Goal: Information Seeking & Learning: Learn about a topic

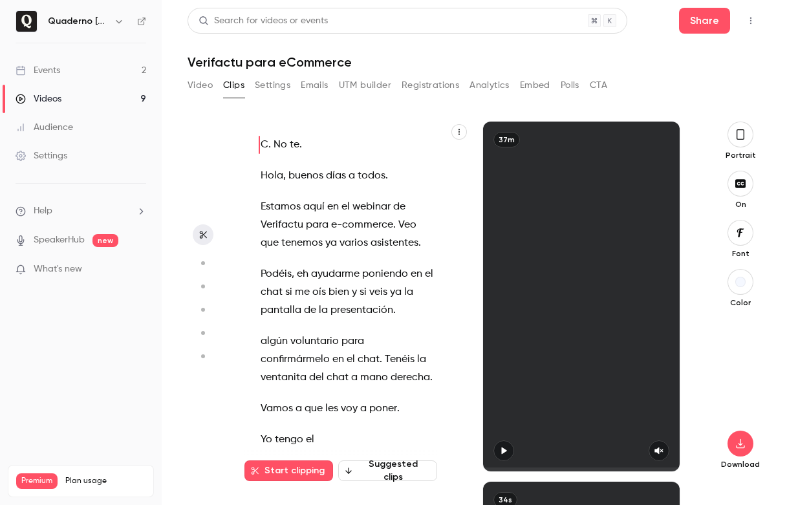
click at [56, 68] on div "Events" at bounding box center [38, 70] width 45 height 13
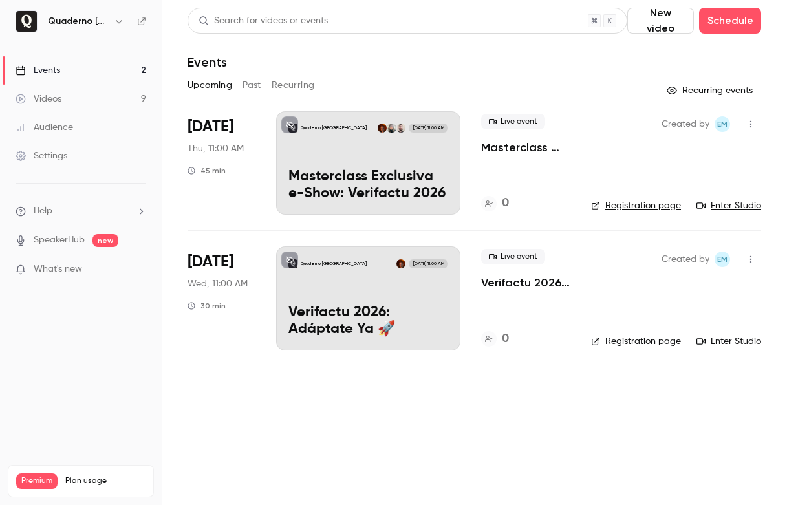
click at [87, 21] on h6 "Quaderno España" at bounding box center [78, 21] width 61 height 13
click at [121, 23] on icon "button" at bounding box center [119, 21] width 10 height 10
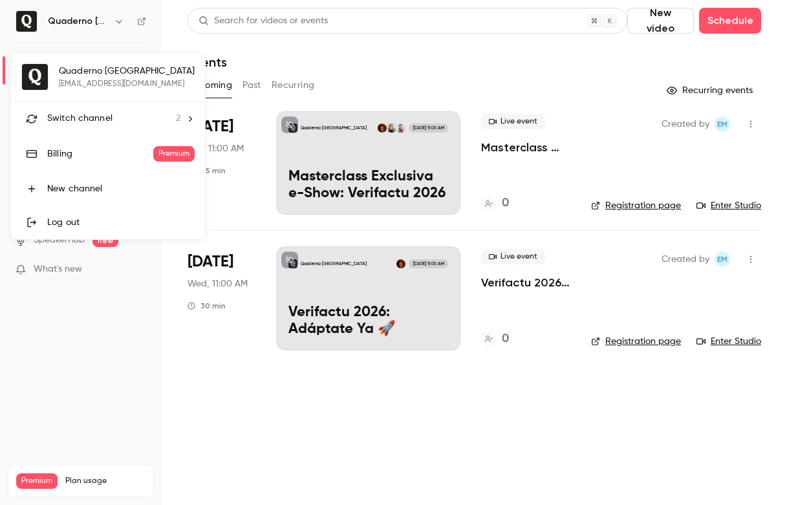
click at [99, 114] on span "Switch channel" at bounding box center [79, 119] width 65 height 14
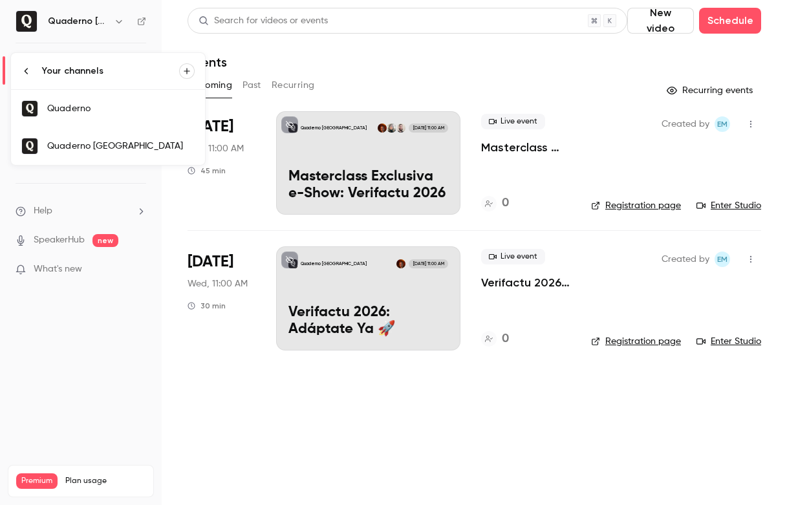
click at [118, 107] on div "Quaderno" at bounding box center [121, 108] width 148 height 13
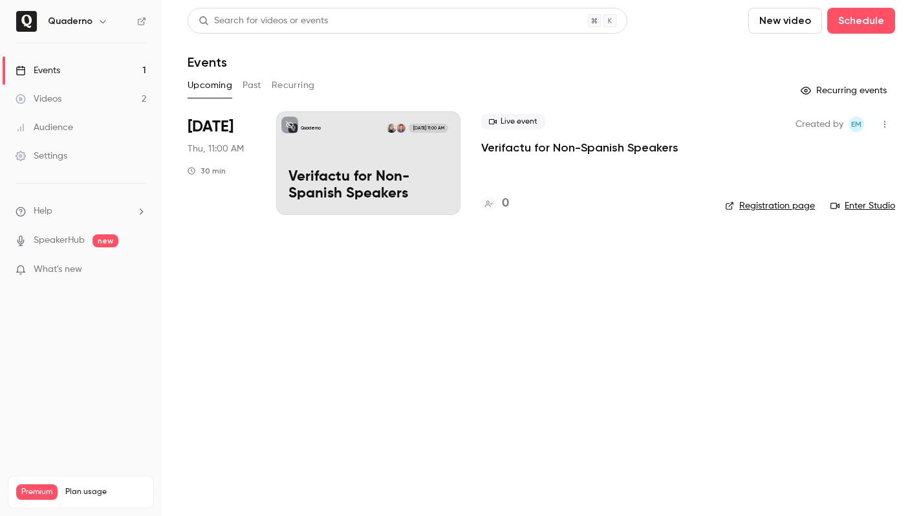
click at [422, 175] on p "Verifactu for Non-Spanish Speakers" at bounding box center [369, 186] width 160 height 34
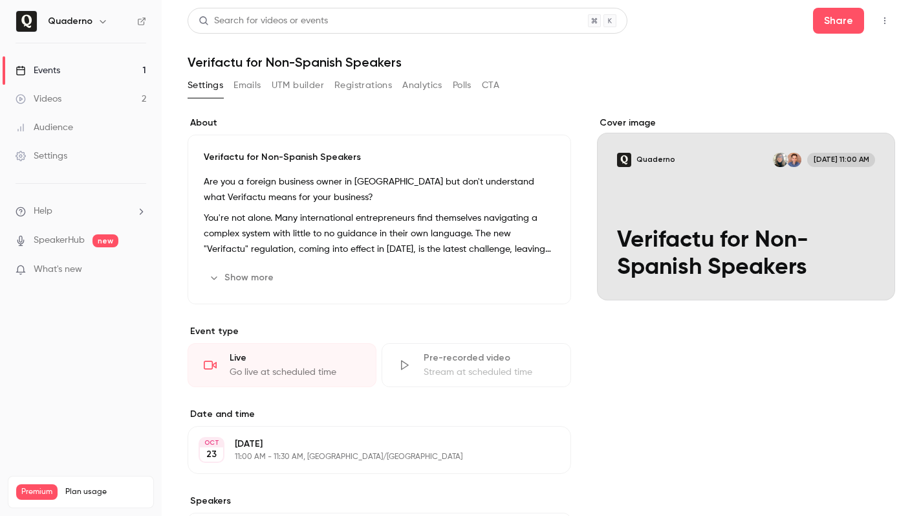
click at [237, 281] on button "Show more" at bounding box center [243, 277] width 78 height 21
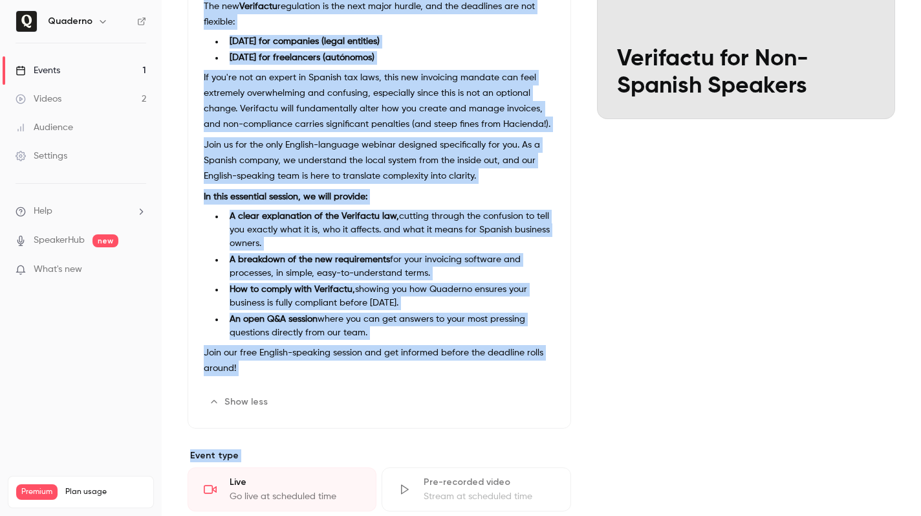
scroll to position [253, 0]
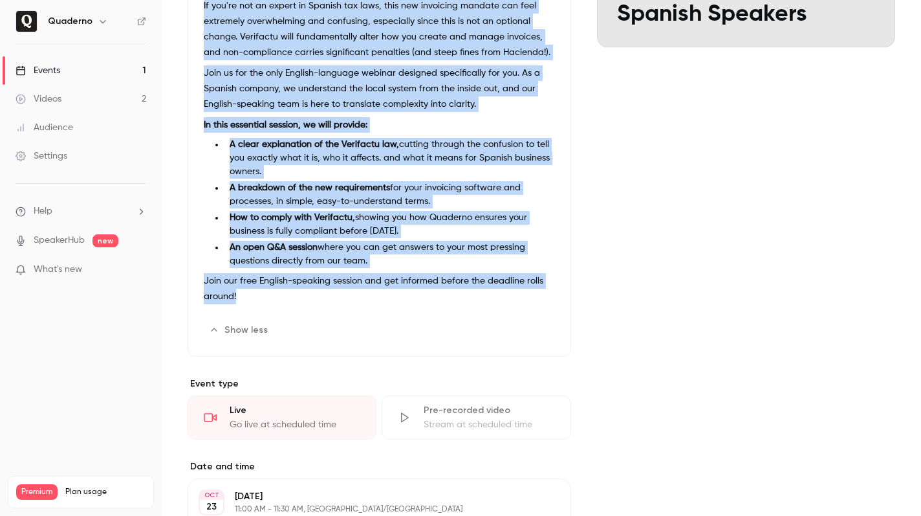
drag, startPoint x: 201, startPoint y: 155, endPoint x: 382, endPoint y: 294, distance: 227.9
click at [382, 294] on div "Verifactu for Non-Spanish Speakers Are you a foreign business owner in Spain bu…" at bounding box center [380, 119] width 384 height 475
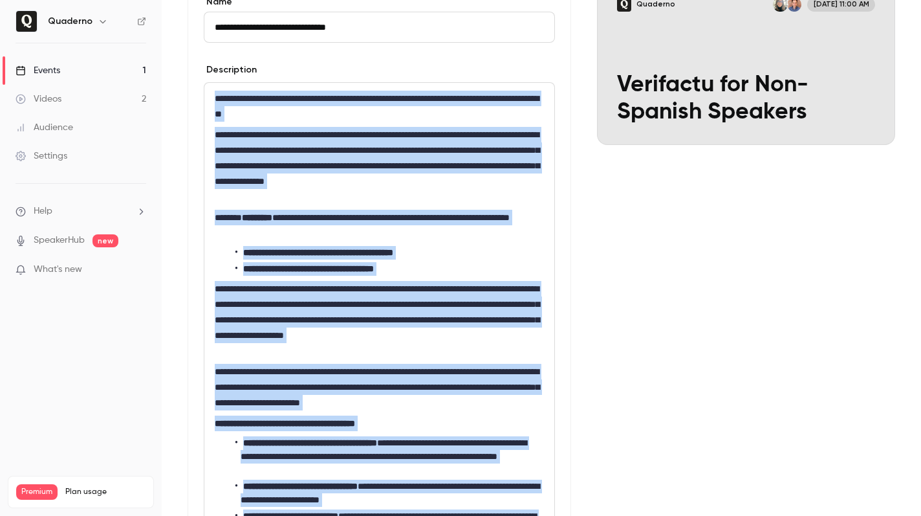
scroll to position [411, 0]
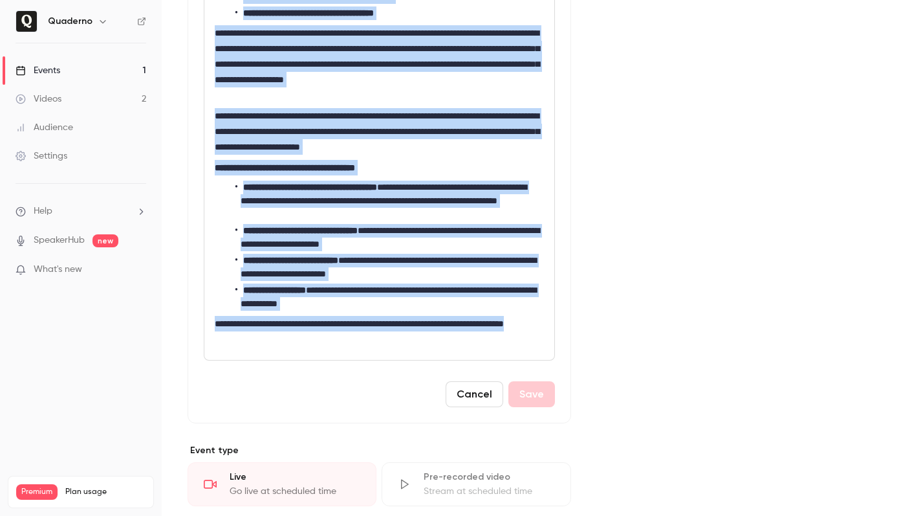
drag, startPoint x: 212, startPoint y: 251, endPoint x: 311, endPoint y: 340, distance: 133.3
click at [311, 340] on div "**********" at bounding box center [379, 93] width 350 height 532
copy div "**********"
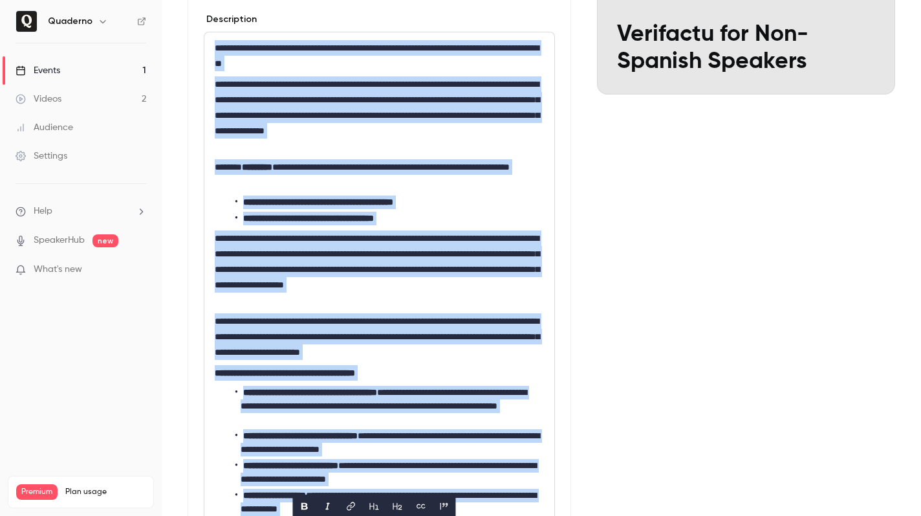
scroll to position [0, 0]
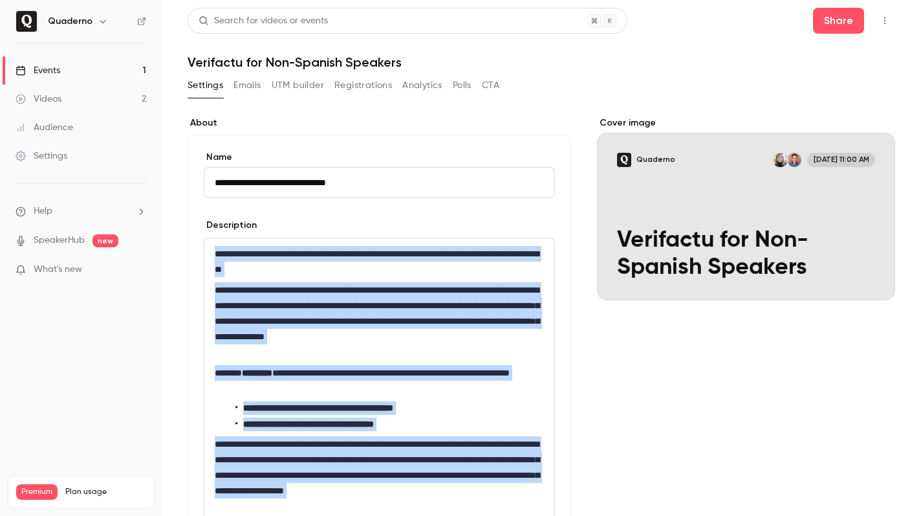
click at [455, 389] on p "**********" at bounding box center [376, 380] width 323 height 31
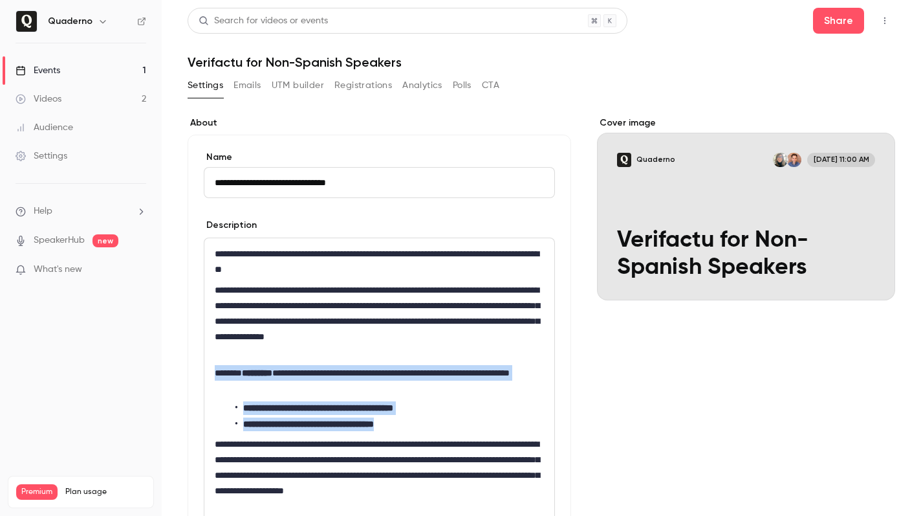
drag, startPoint x: 215, startPoint y: 372, endPoint x: 430, endPoint y: 419, distance: 219.8
click at [430, 419] on div "**********" at bounding box center [379, 504] width 350 height 532
copy div "**********"
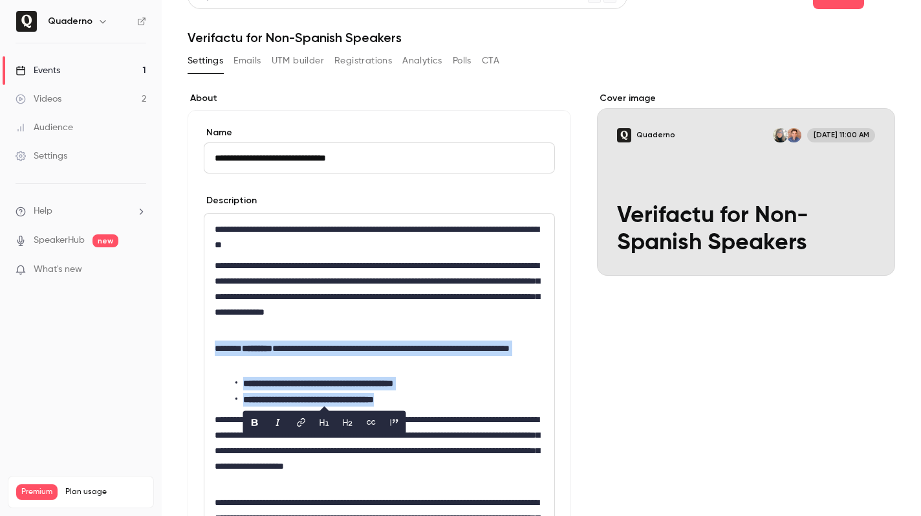
scroll to position [25, 0]
click at [294, 66] on button "UTM builder" at bounding box center [298, 60] width 52 height 21
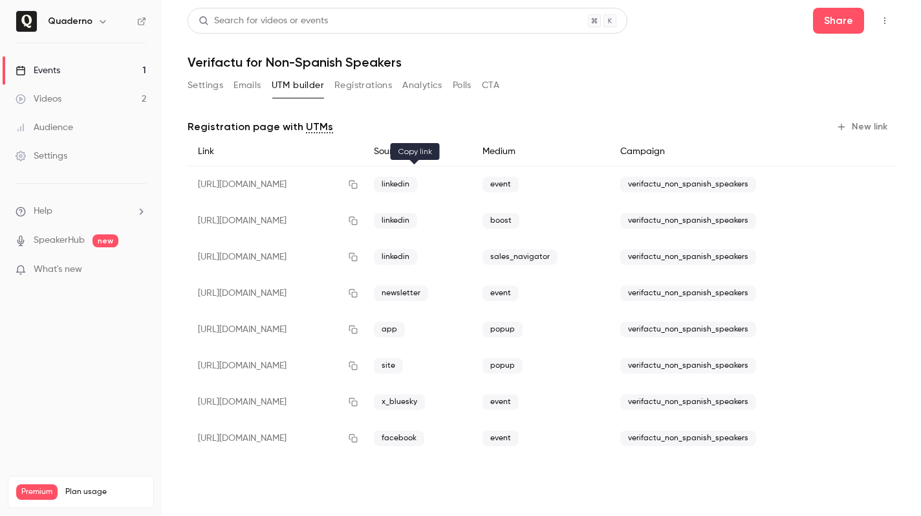
click at [358, 182] on icon "button" at bounding box center [353, 184] width 8 height 8
click at [213, 90] on button "Settings" at bounding box center [206, 85] width 36 height 21
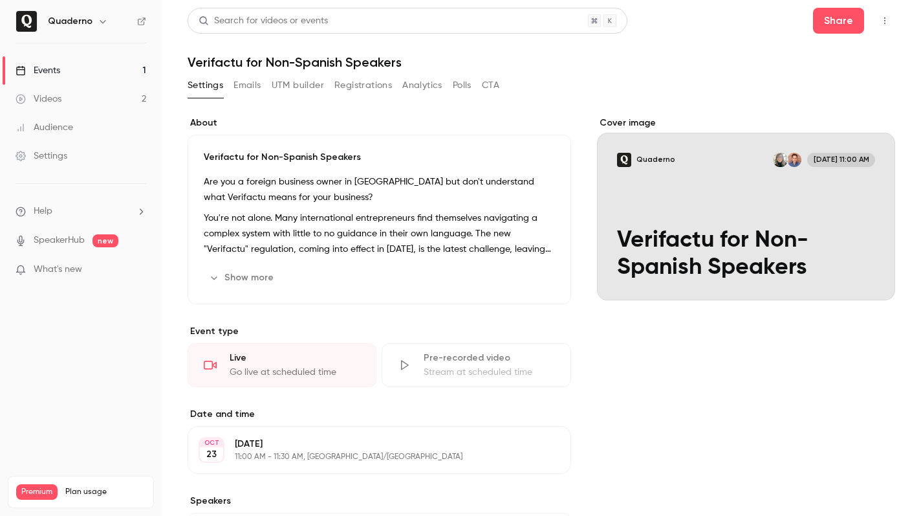
click at [262, 270] on button "Show more" at bounding box center [243, 277] width 78 height 21
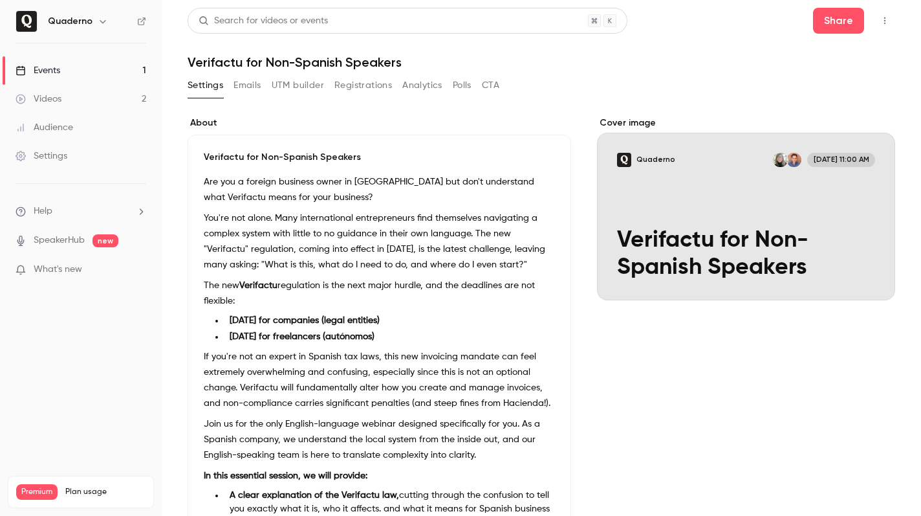
click at [301, 87] on button "UTM builder" at bounding box center [298, 85] width 52 height 21
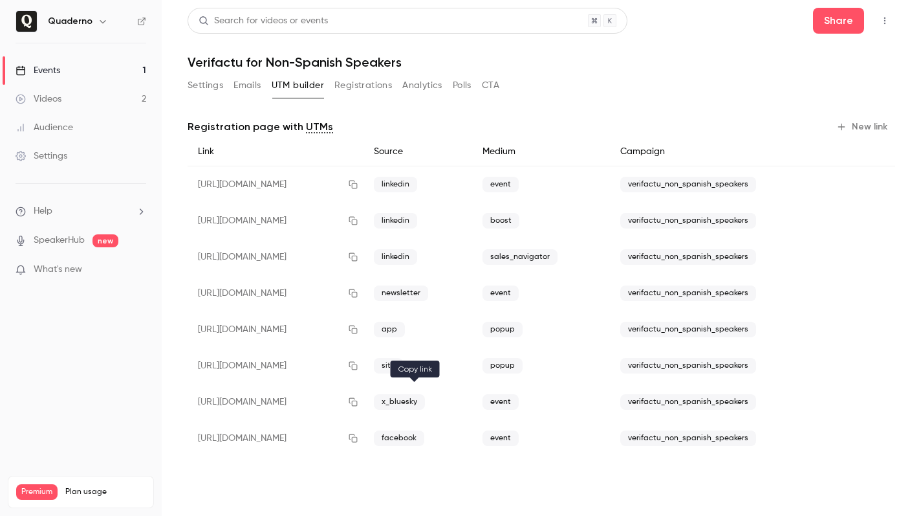
click at [358, 400] on icon "button" at bounding box center [353, 401] width 10 height 9
click at [221, 83] on button "Settings" at bounding box center [206, 85] width 36 height 21
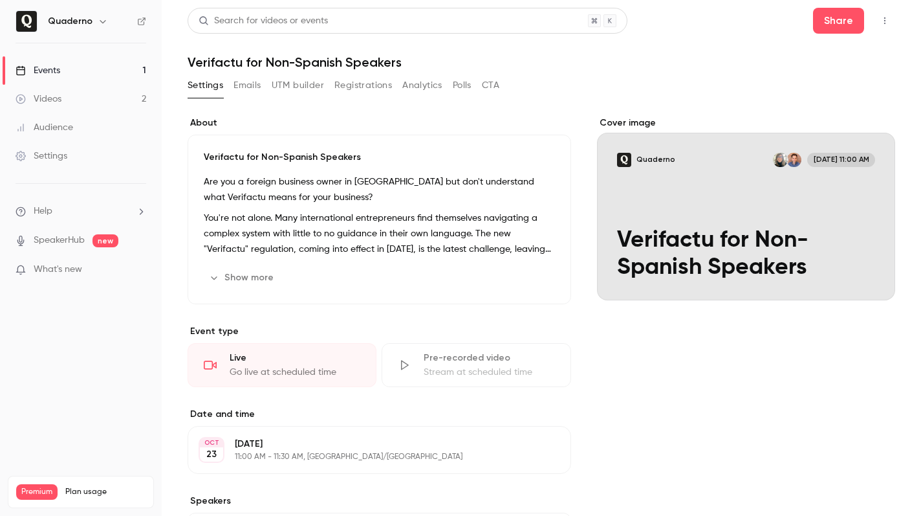
scroll to position [275, 0]
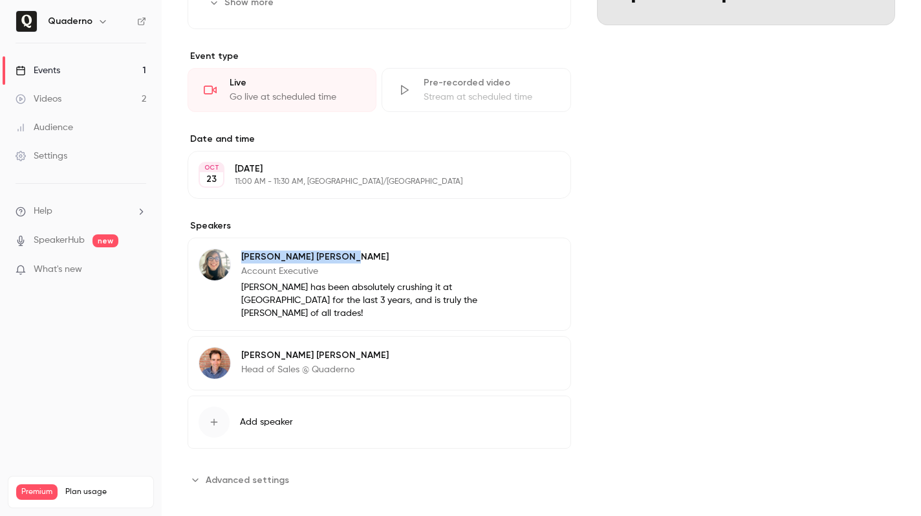
drag, startPoint x: 319, startPoint y: 252, endPoint x: 239, endPoint y: 255, distance: 80.3
click at [239, 255] on div "Diana Carrasco Account Executive Diana has been absolutely crushing it at Quade…" at bounding box center [343, 283] width 289 height 71
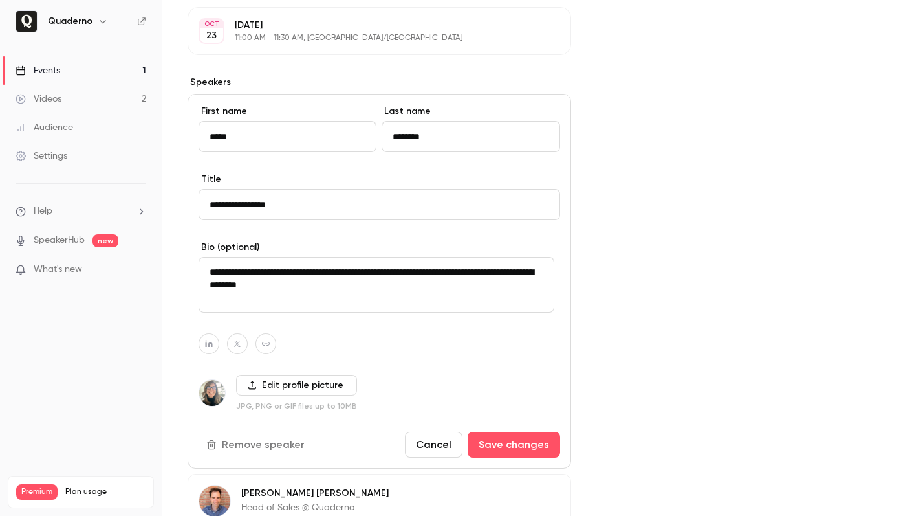
scroll to position [569, 0]
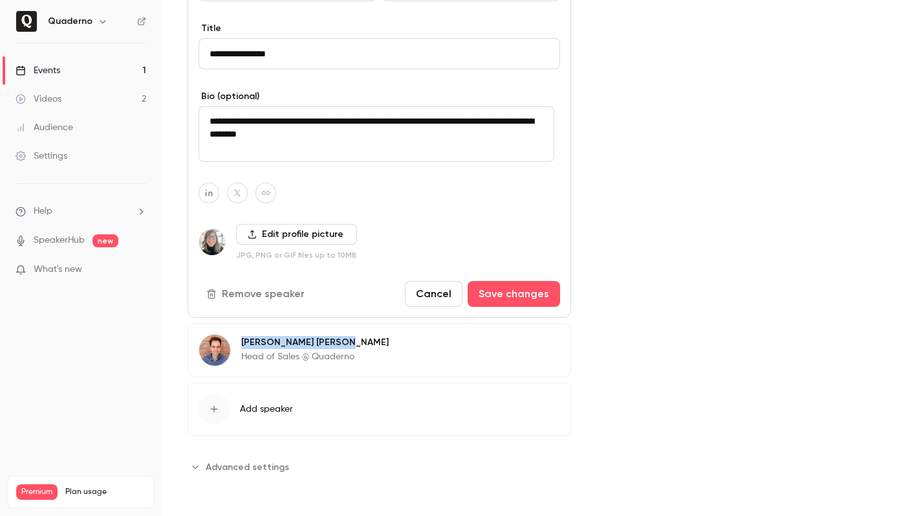
drag, startPoint x: 308, startPoint y: 344, endPoint x: 241, endPoint y: 344, distance: 66.6
click at [241, 344] on p "Ivo Oltmans" at bounding box center [315, 342] width 148 height 13
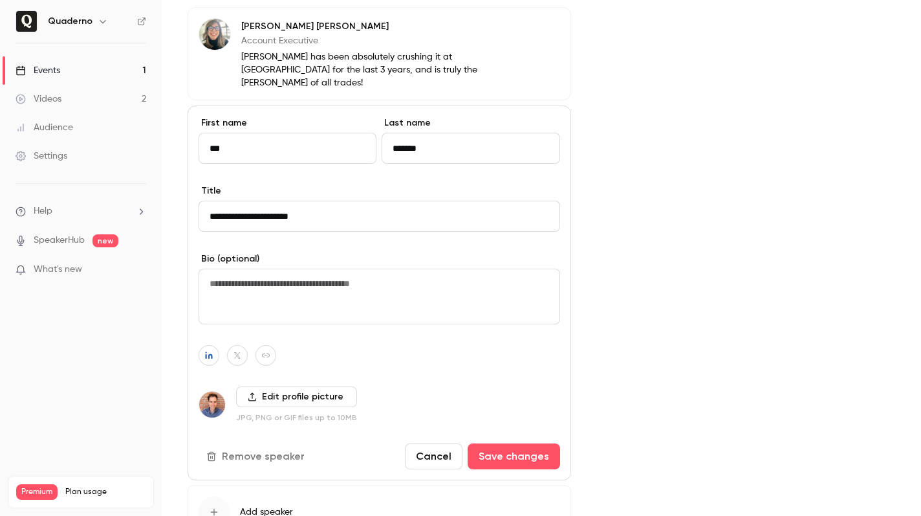
scroll to position [435, 0]
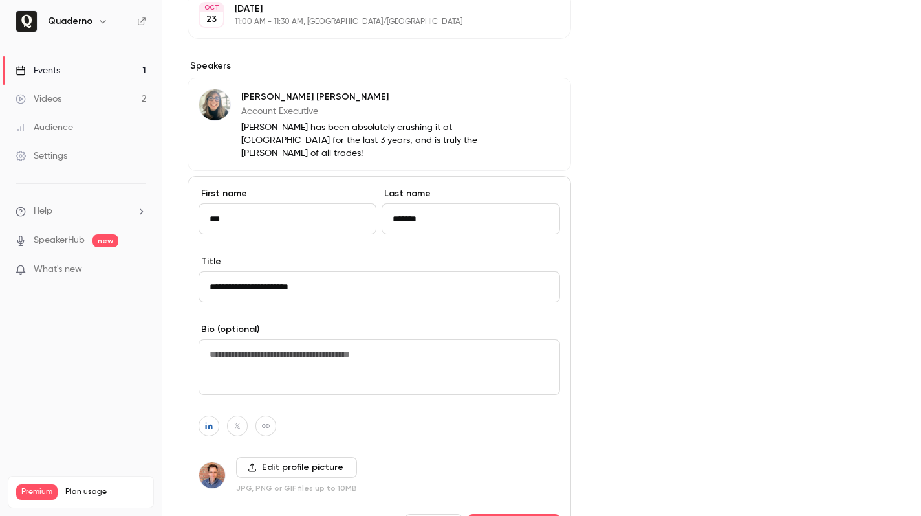
drag, startPoint x: 439, startPoint y: 205, endPoint x: 377, endPoint y: 201, distance: 62.2
click at [377, 201] on div "First name *** Last name *******" at bounding box center [380, 221] width 362 height 68
click at [610, 123] on div "Cover image Quaderno Oct 23, 11:00 AM Verifactu for Non-Spanish Speakers" at bounding box center [746, 166] width 298 height 968
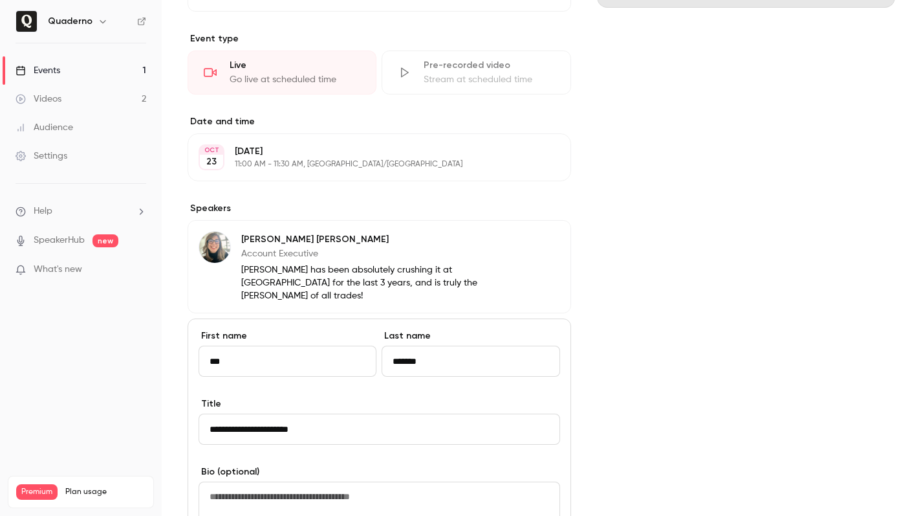
scroll to position [0, 0]
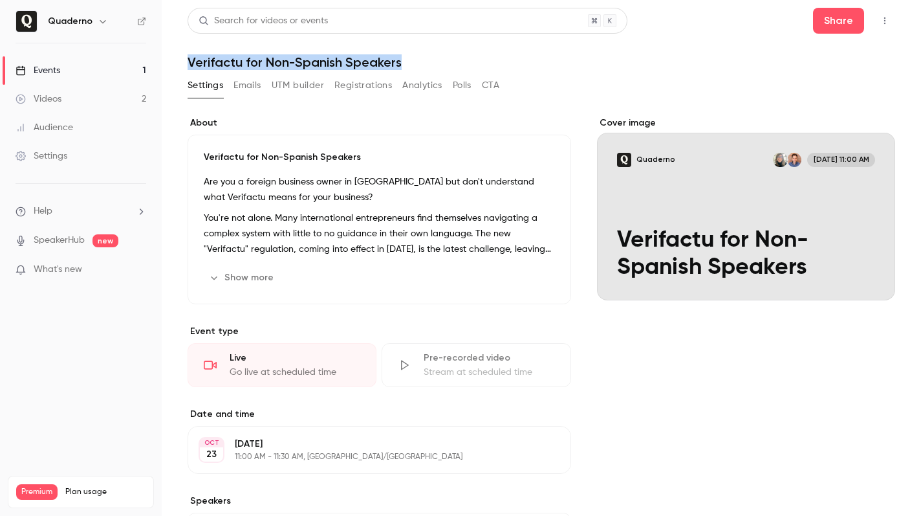
drag, startPoint x: 420, startPoint y: 64, endPoint x: 180, endPoint y: 60, distance: 239.4
click at [180, 60] on main "Search for videos or events Share Verifactu for Non-Spanish Speakers Settings E…" at bounding box center [542, 258] width 760 height 516
copy h1 "Verifactu for Non-Spanish Speakers"
